Goal: Communication & Community: Answer question/provide support

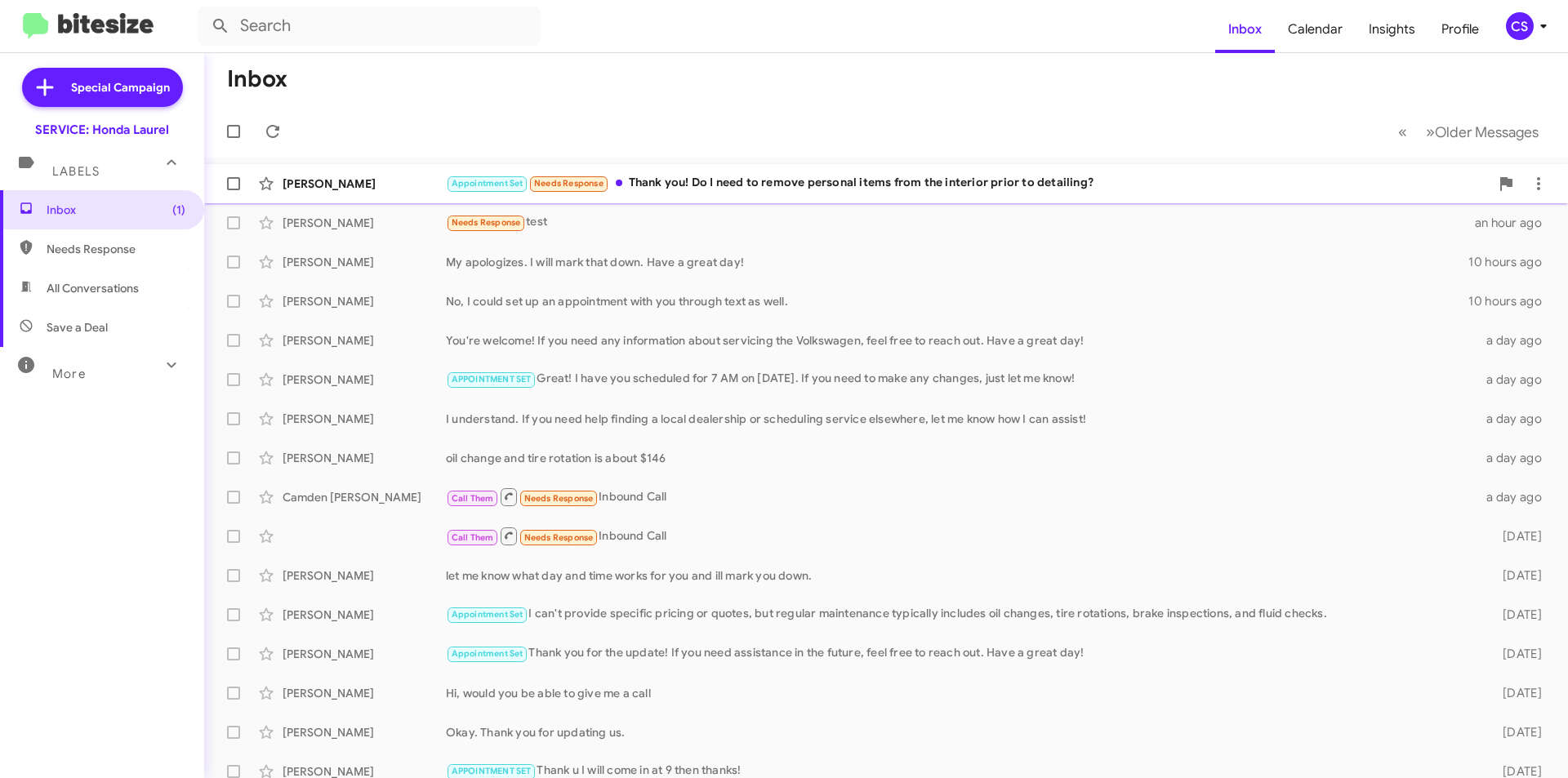
click at [793, 180] on div "Appointment Set Needs Response Thank you! Do I need to remove personal items fr…" at bounding box center [967, 183] width 1043 height 19
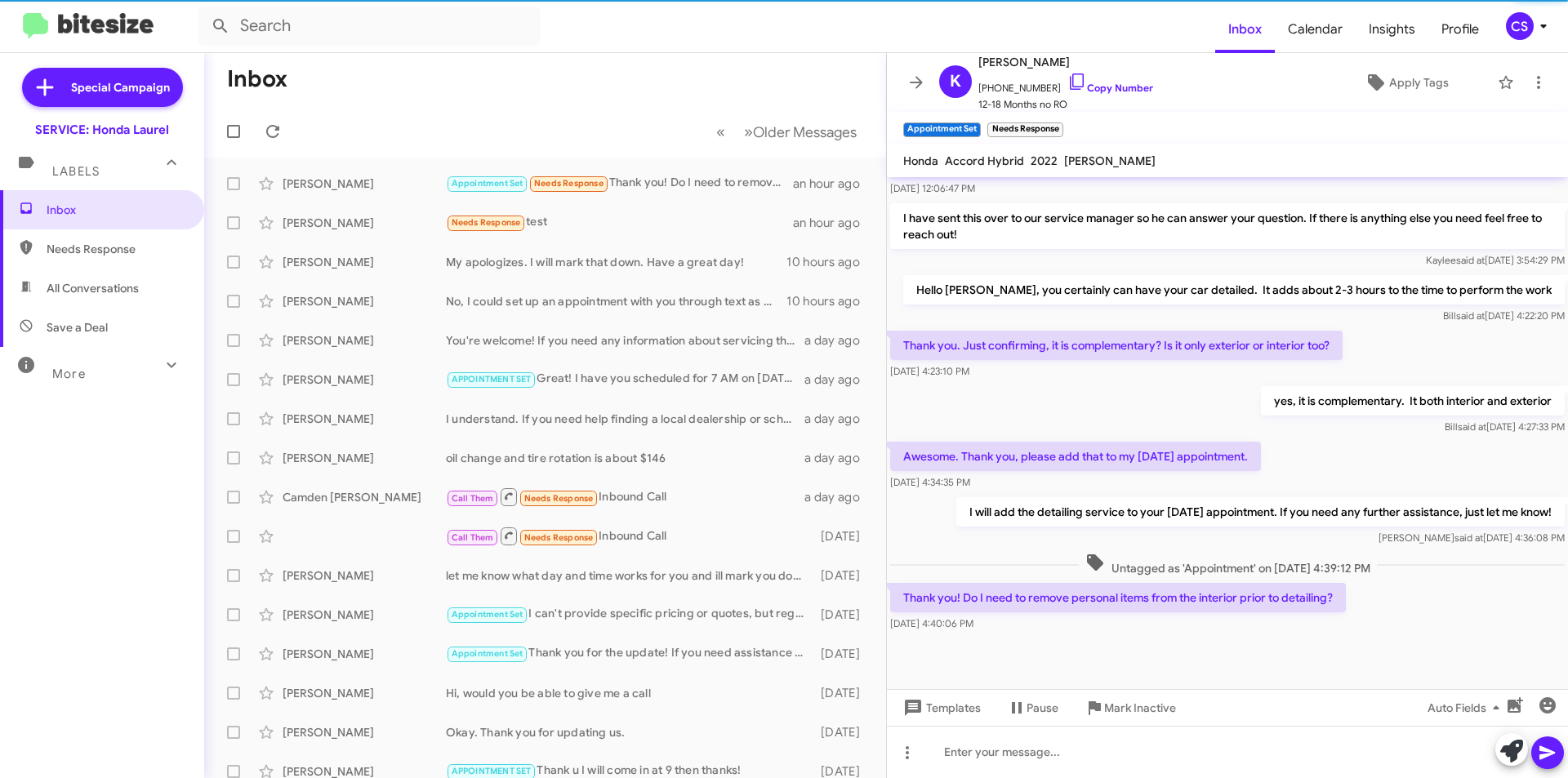
scroll to position [832, 0]
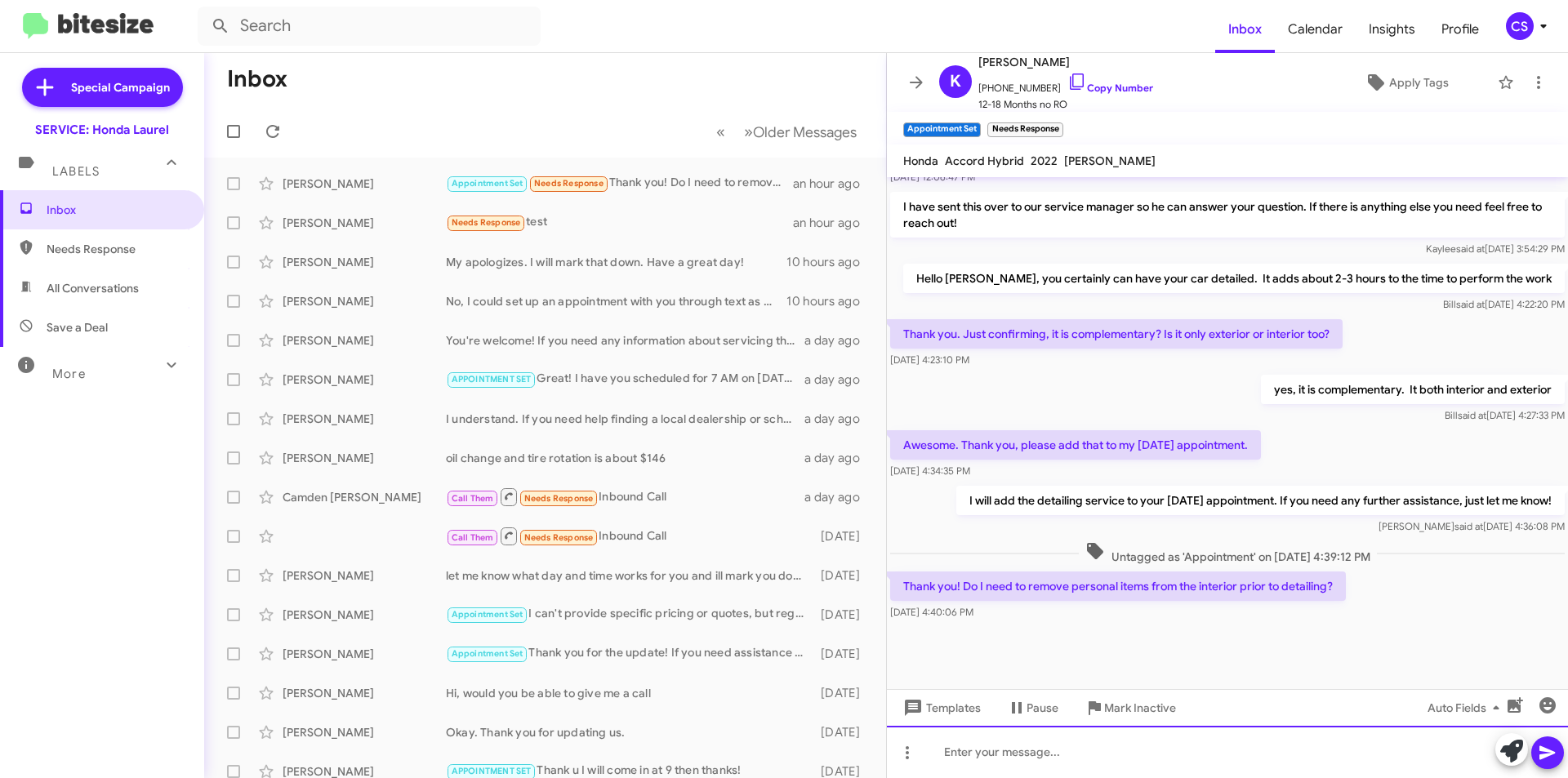
click at [1064, 748] on div at bounding box center [1227, 751] width 681 height 52
click at [1502, 737] on span at bounding box center [1511, 751] width 23 height 36
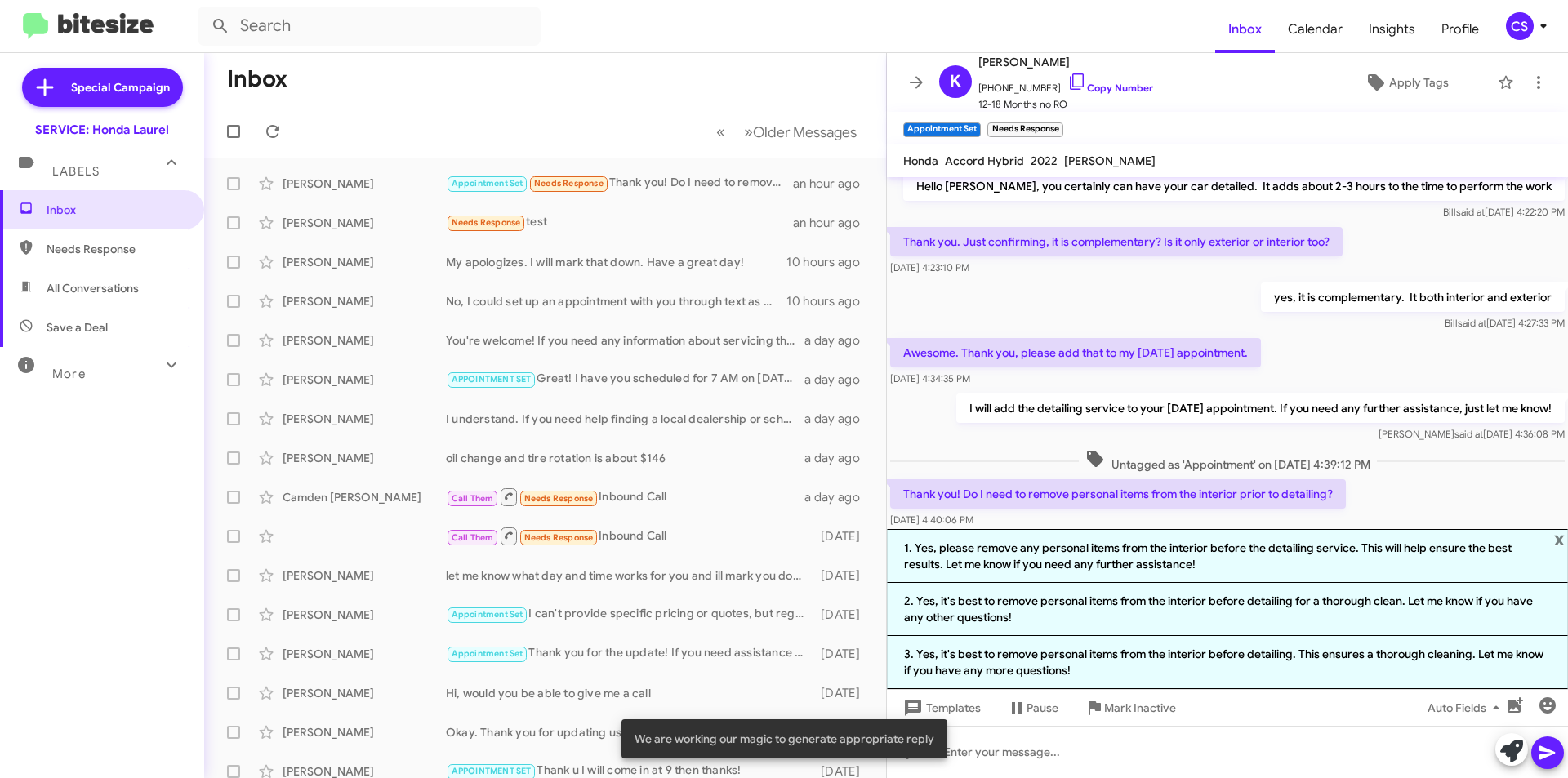
scroll to position [993, 0]
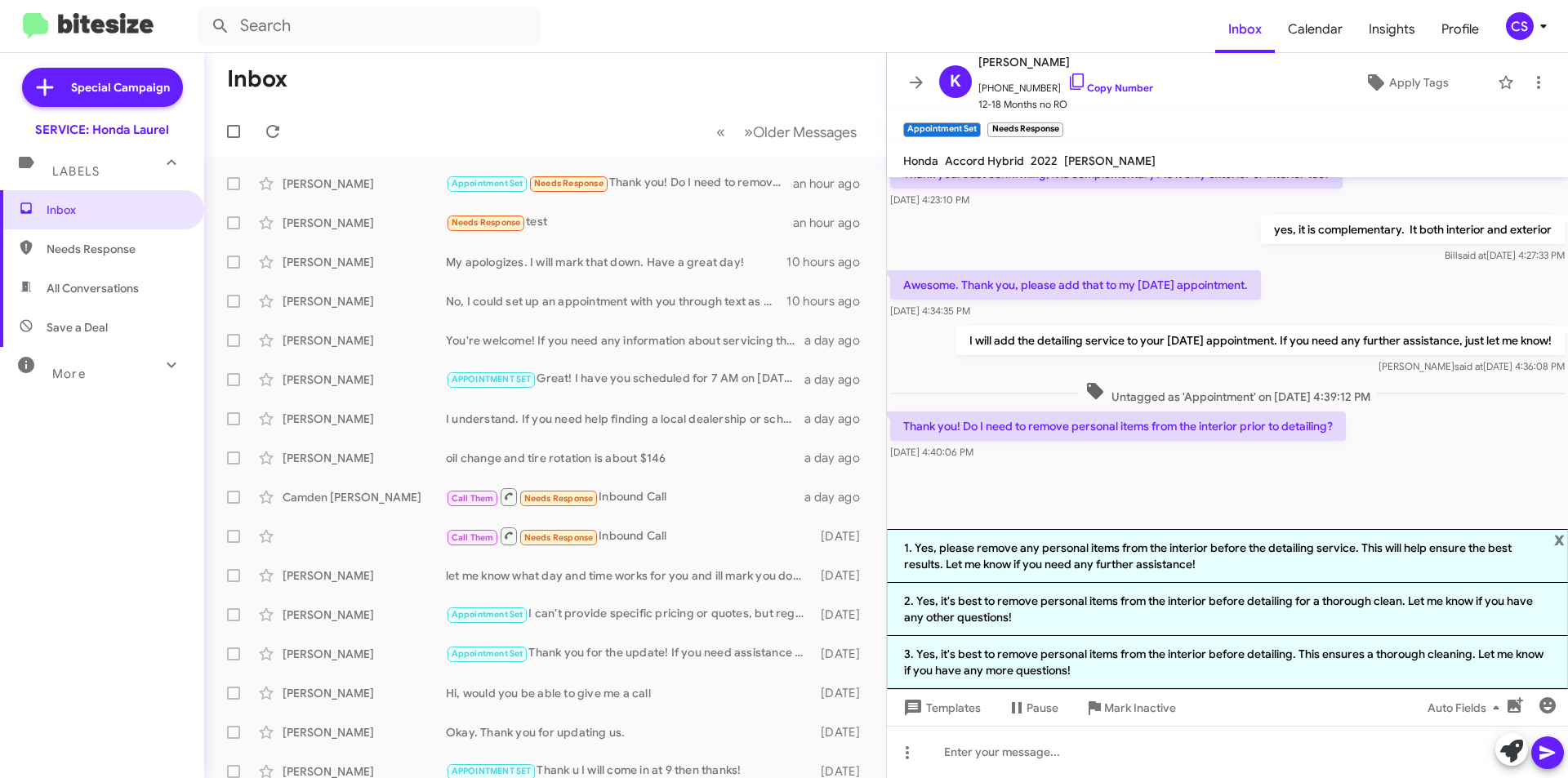
click at [1042, 661] on li "3. Yes, it's best to remove personal items from the interior before detailing. …" at bounding box center [1227, 662] width 681 height 53
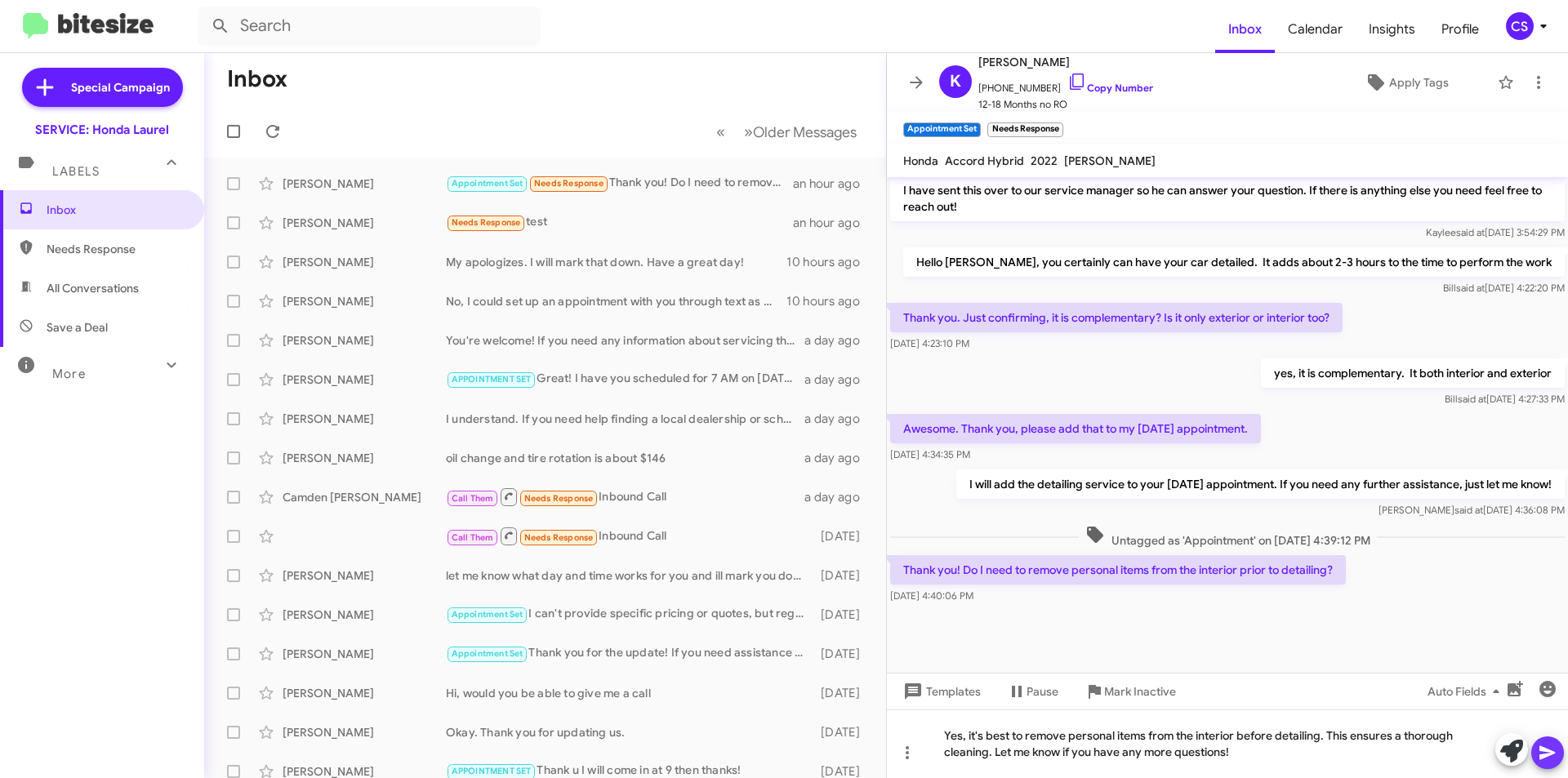
click at [1548, 747] on icon at bounding box center [1547, 752] width 20 height 20
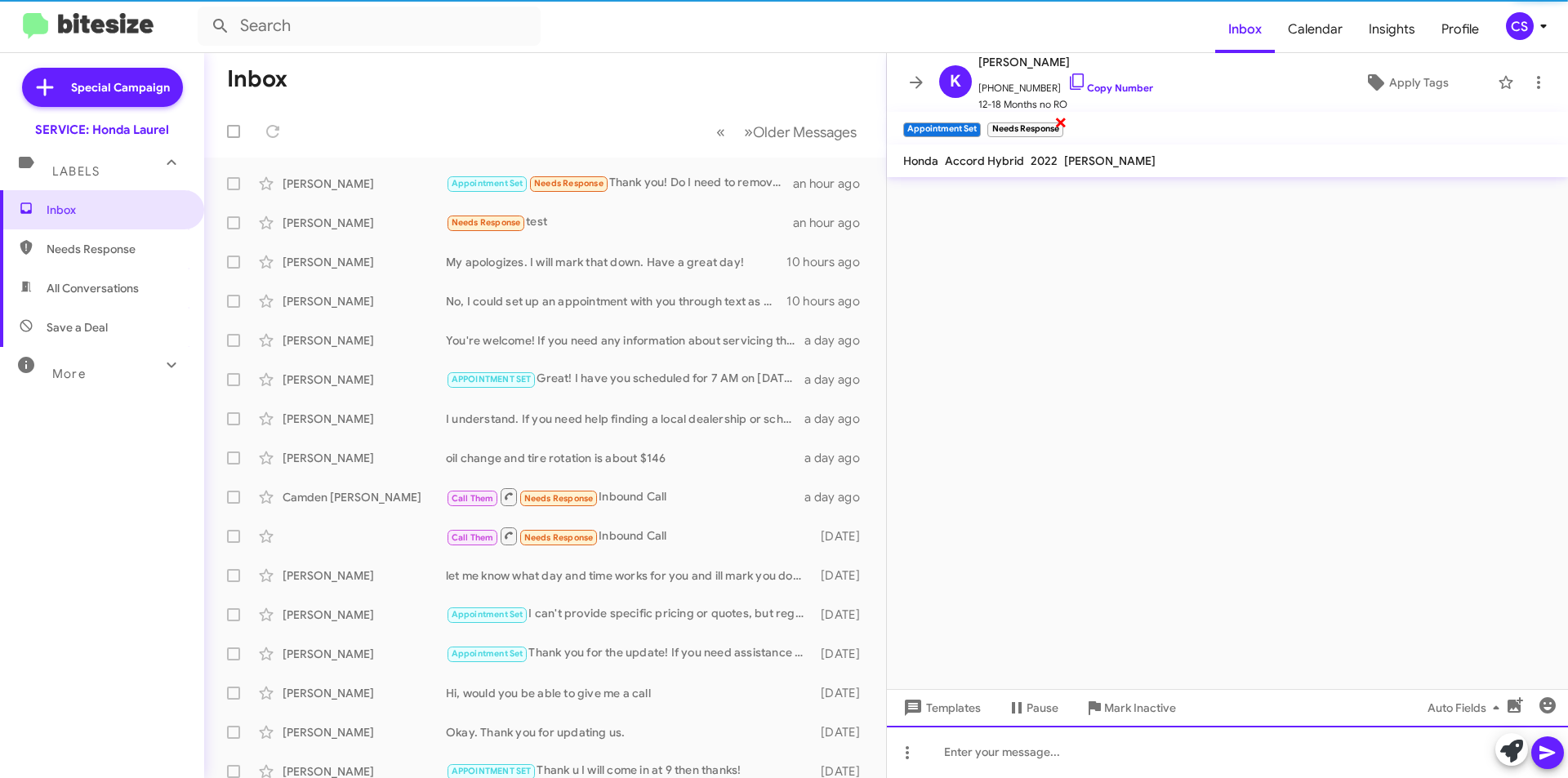
scroll to position [0, 0]
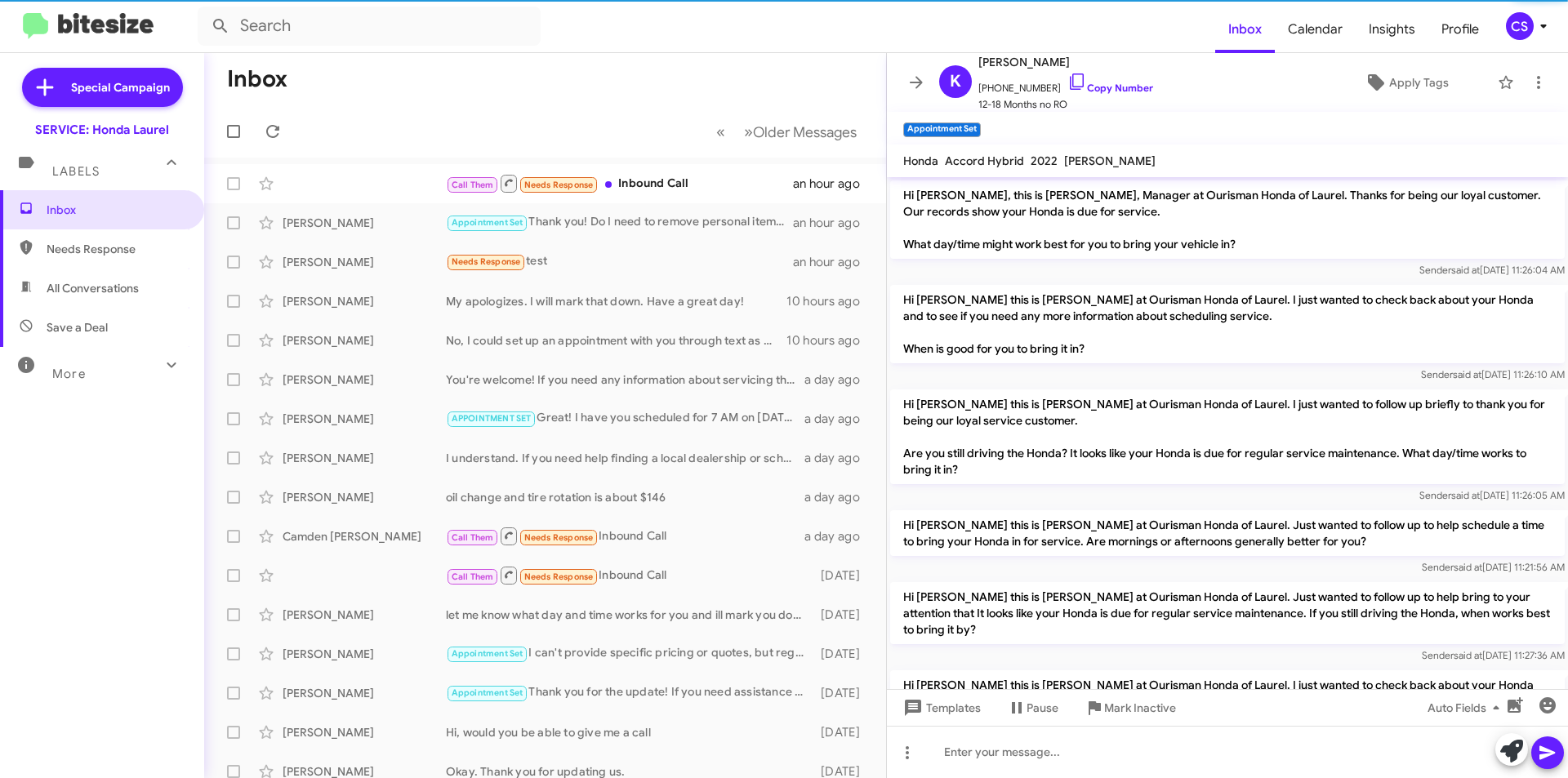
click at [1060, 121] on mat-toolbar "Appointment Set ×" at bounding box center [1227, 128] width 681 height 32
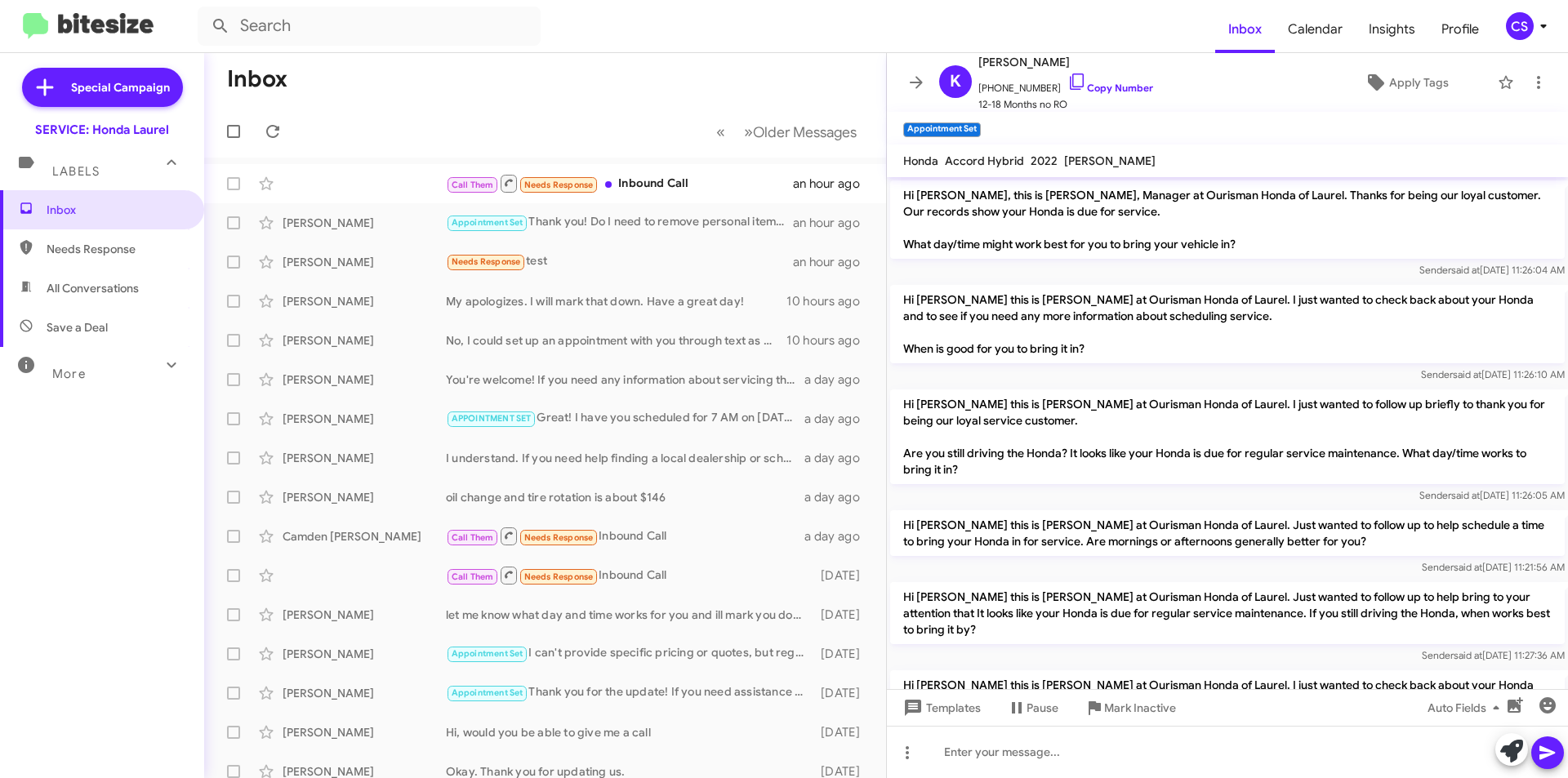
drag, startPoint x: 912, startPoint y: 87, endPoint x: 706, endPoint y: 145, distance: 214.0
click at [912, 86] on icon at bounding box center [916, 82] width 20 height 20
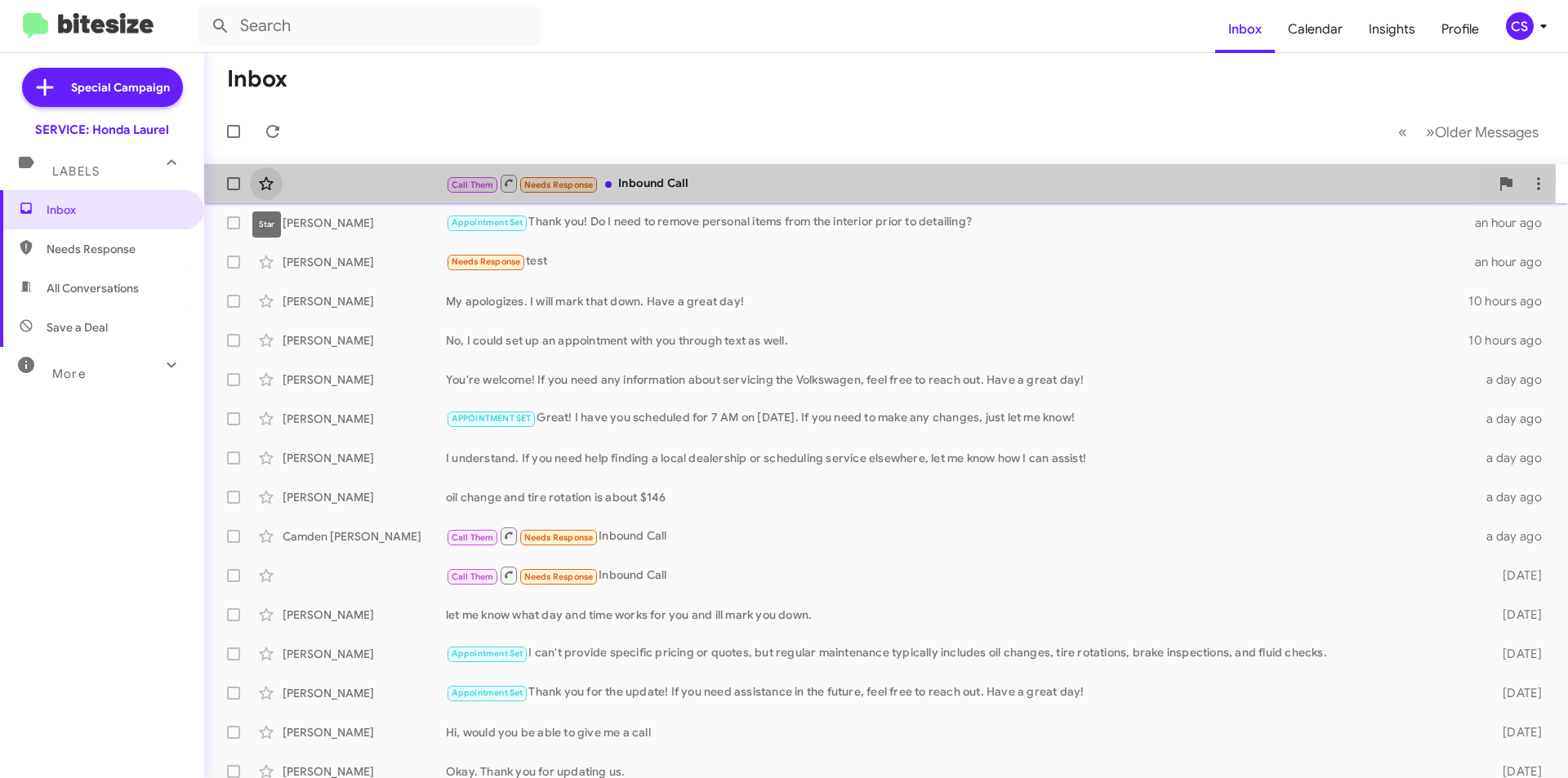
click at [269, 179] on icon at bounding box center [266, 183] width 20 height 20
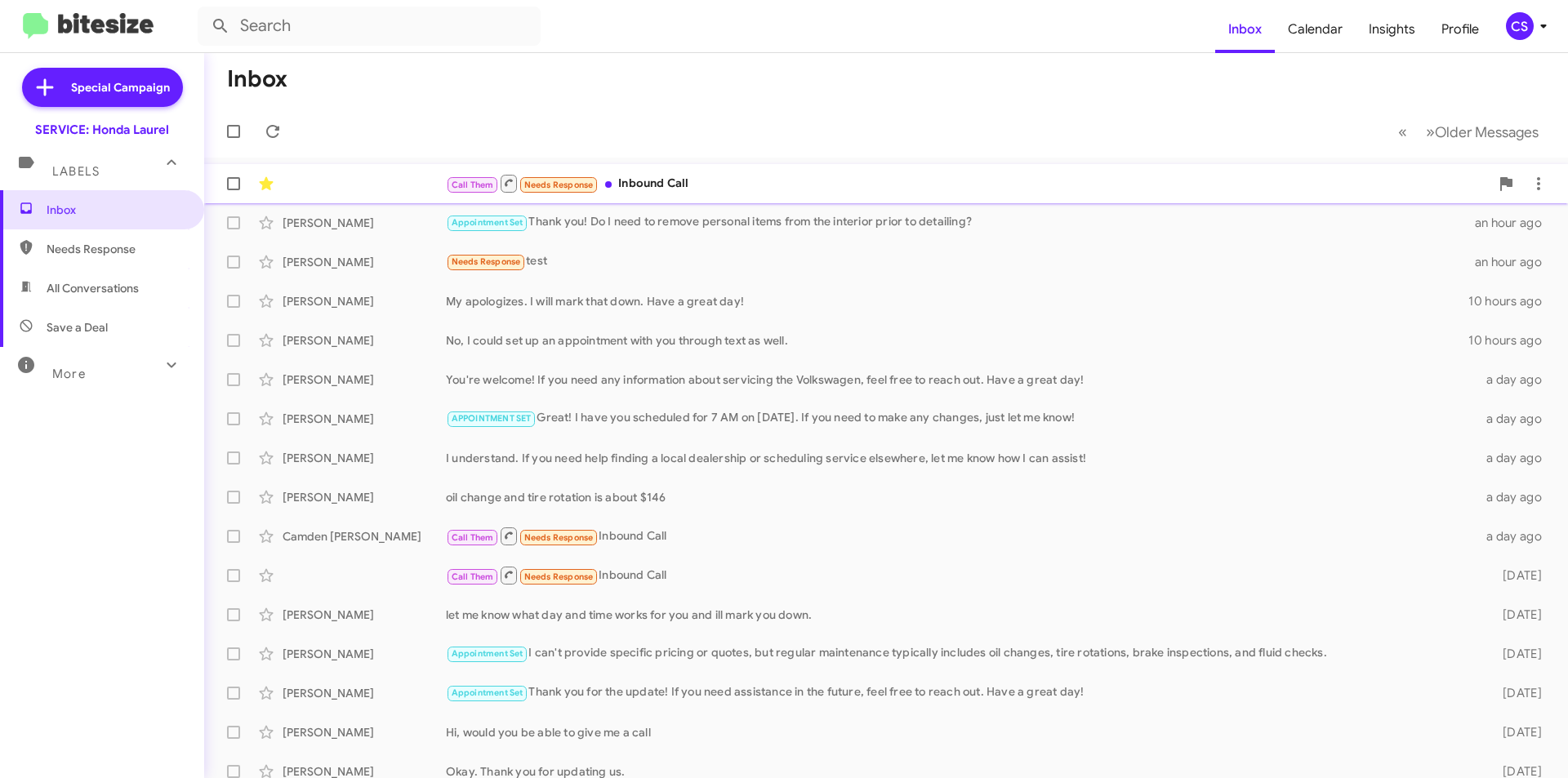
click at [234, 187] on span at bounding box center [233, 183] width 13 height 13
click at [233, 190] on input "checkbox" at bounding box center [233, 190] width 1 height 1
checkbox input "true"
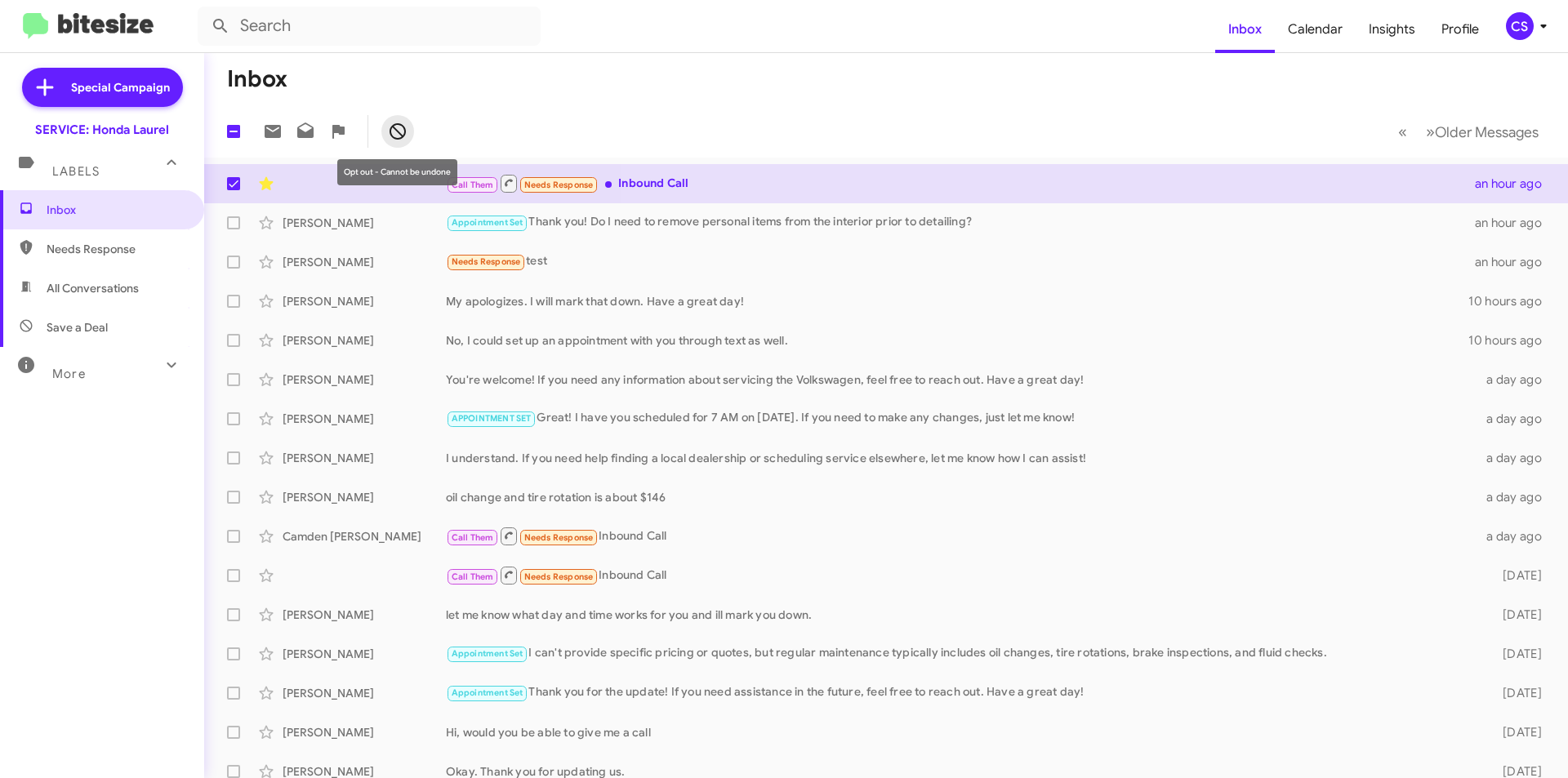
click at [393, 129] on icon at bounding box center [397, 131] width 16 height 16
